Goal: Information Seeking & Learning: Find specific fact

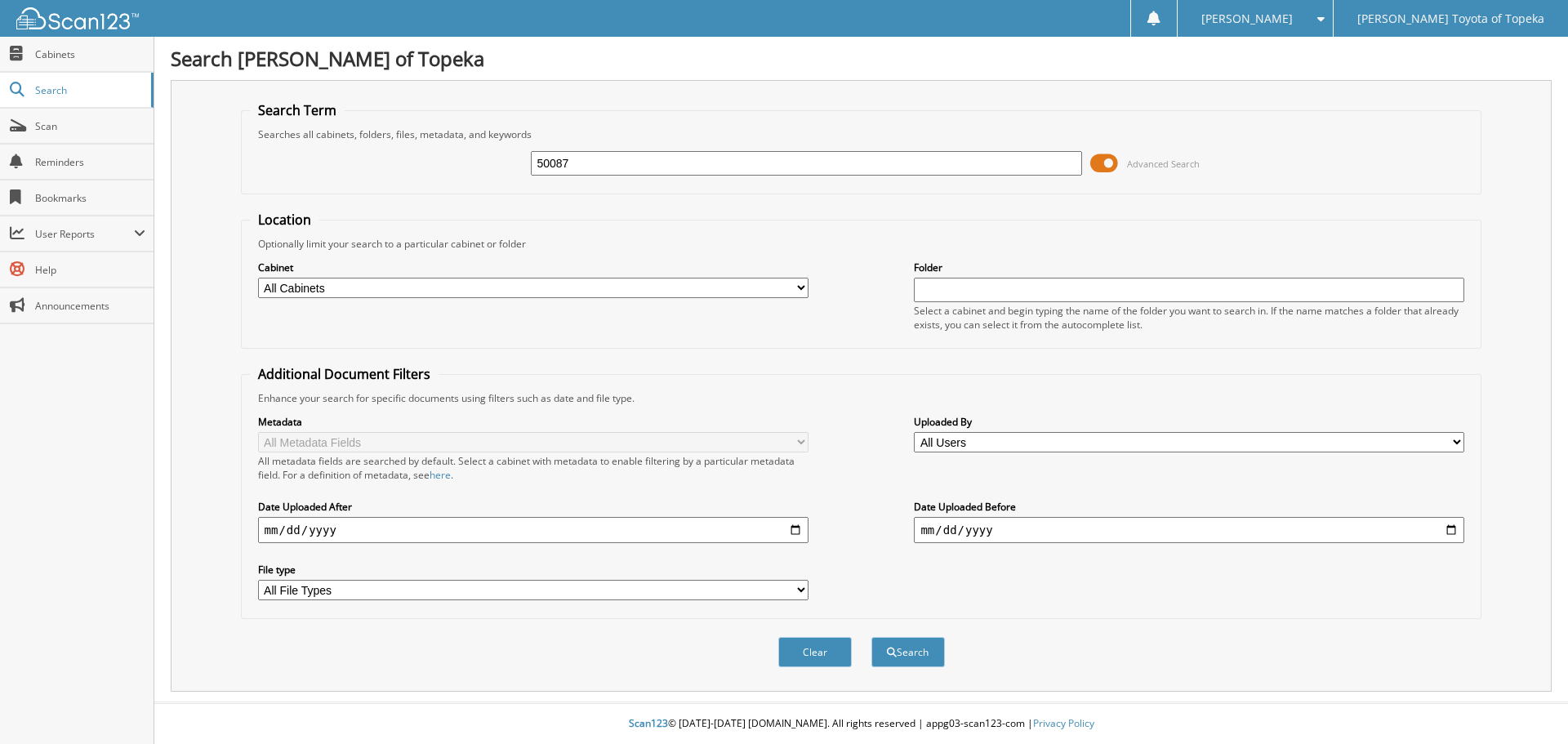
type input "50087"
click at [872, 637] on button "Search" at bounding box center [909, 652] width 73 height 30
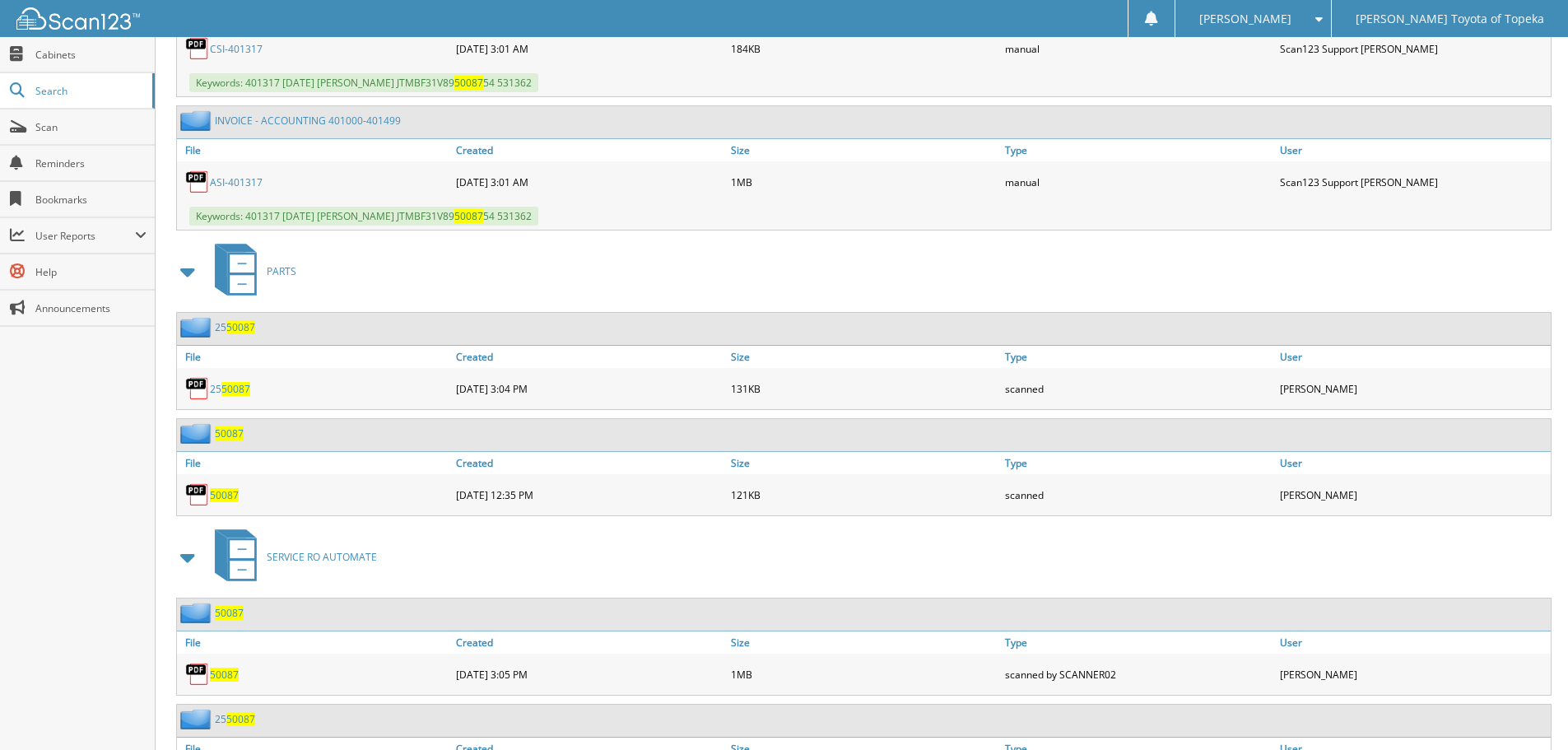
scroll to position [3974, 0]
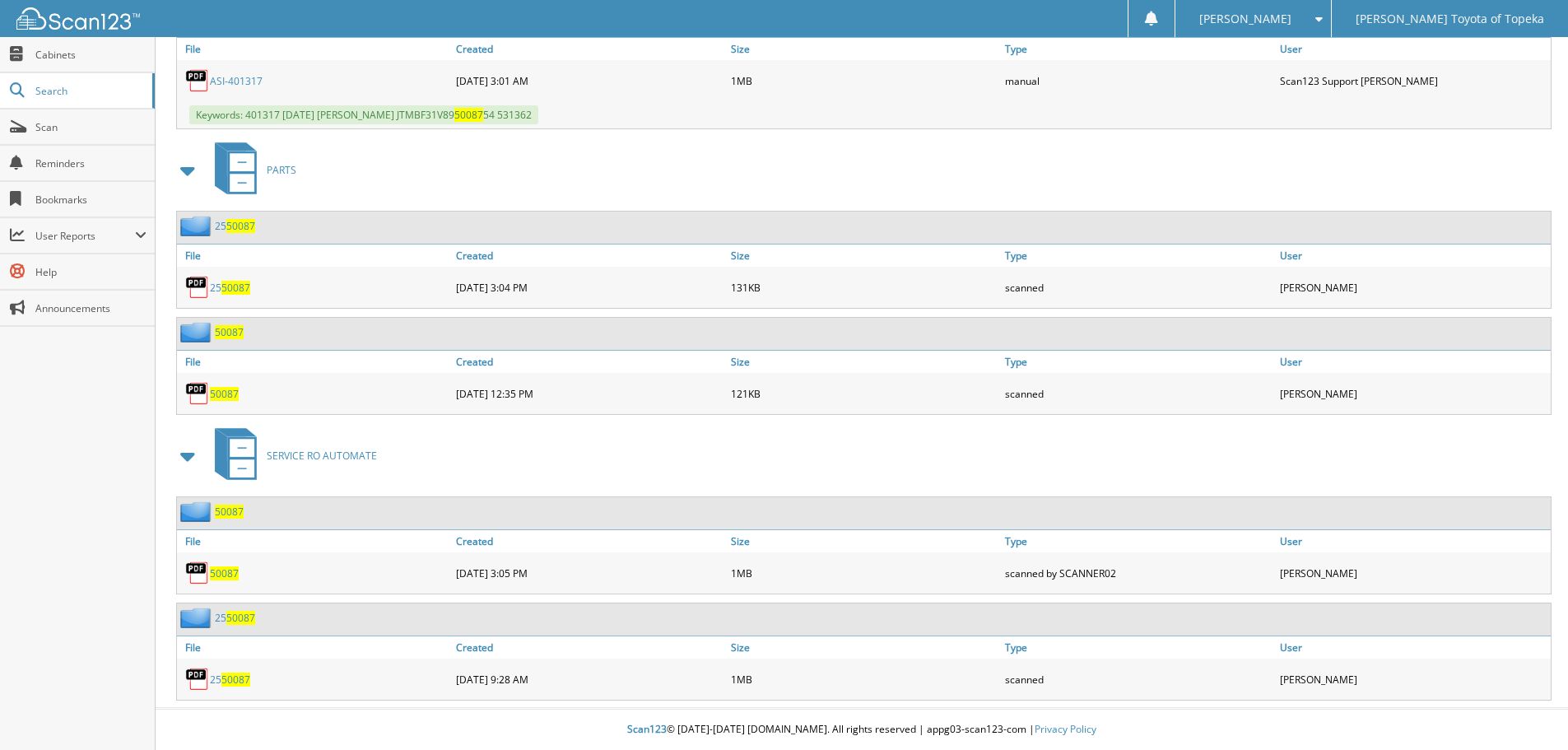
click at [228, 674] on span "50087" at bounding box center [236, 679] width 29 height 14
click at [198, 680] on img at bounding box center [197, 679] width 24 height 24
click at [200, 573] on img at bounding box center [197, 572] width 24 height 24
click at [225, 575] on span "50087" at bounding box center [224, 573] width 29 height 14
